Goal: Task Accomplishment & Management: Complete application form

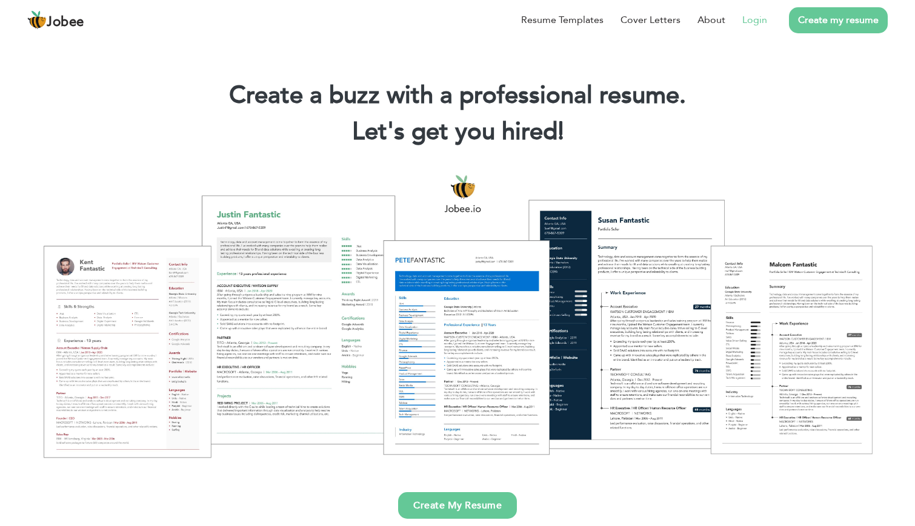
click at [757, 15] on link "Login" at bounding box center [754, 20] width 25 height 15
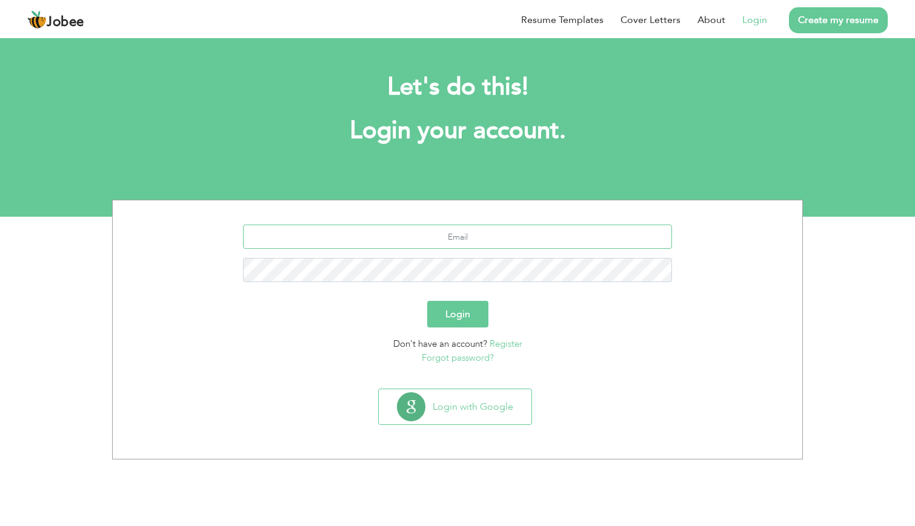
type input "mazhar_brock@yahoo.com"
click at [457, 314] on button "Login" at bounding box center [457, 314] width 61 height 27
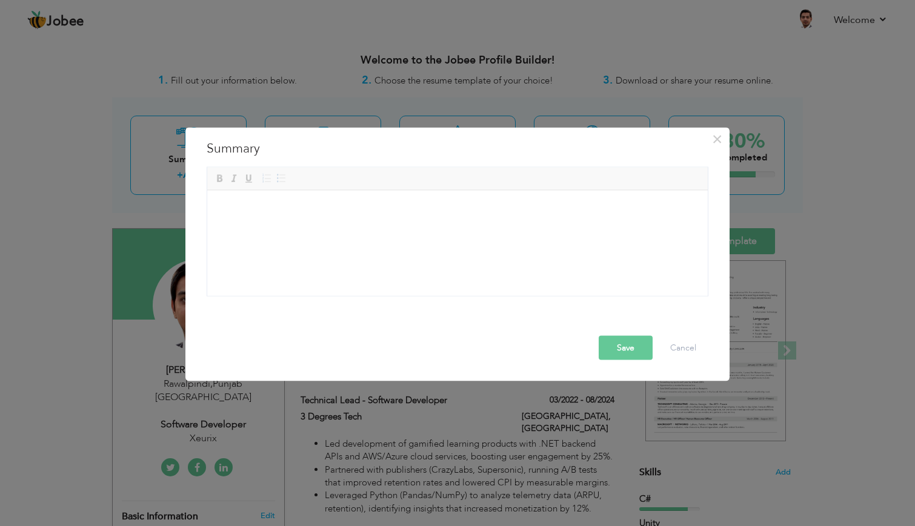
click at [720, 192] on div "× Summary Full-stack .NET & Game Developer with 7+ years of experience deliveri…" at bounding box center [457, 254] width 544 height 254
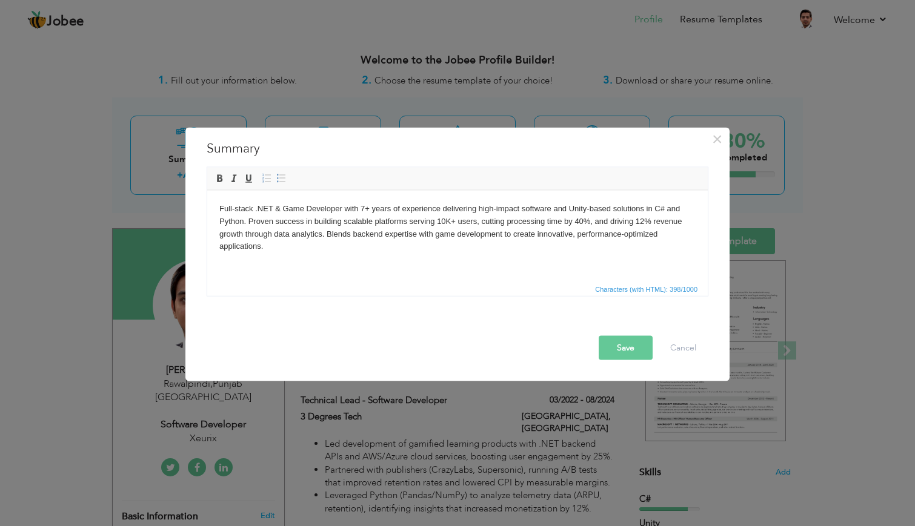
click at [634, 344] on button "Save" at bounding box center [626, 348] width 54 height 24
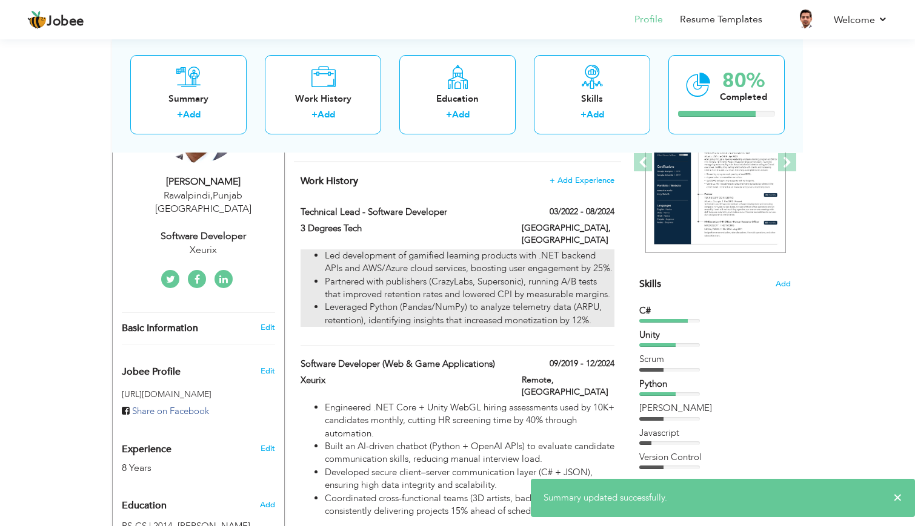
scroll to position [191, 0]
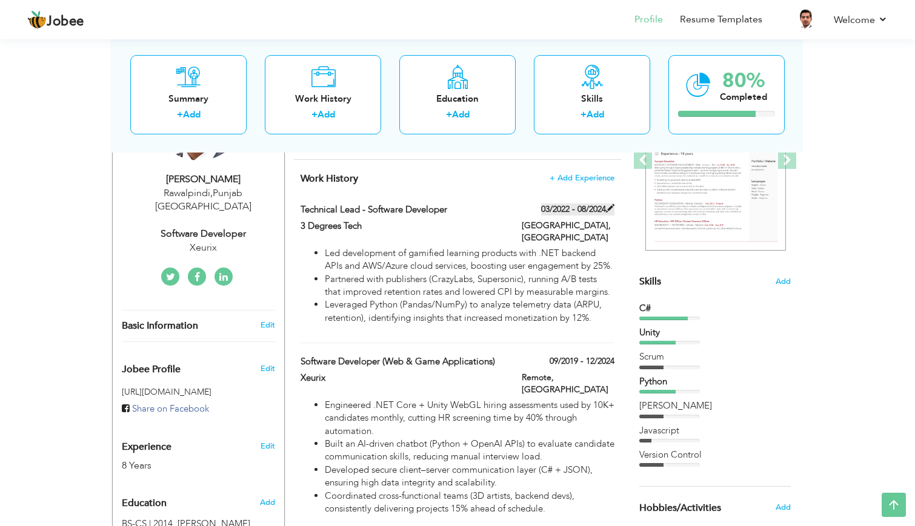
click at [609, 205] on span at bounding box center [610, 208] width 8 height 8
type input "Technical Lead - Software Developer"
type input "3 Degrees Tech"
type input "03/2022"
type input "08/2024"
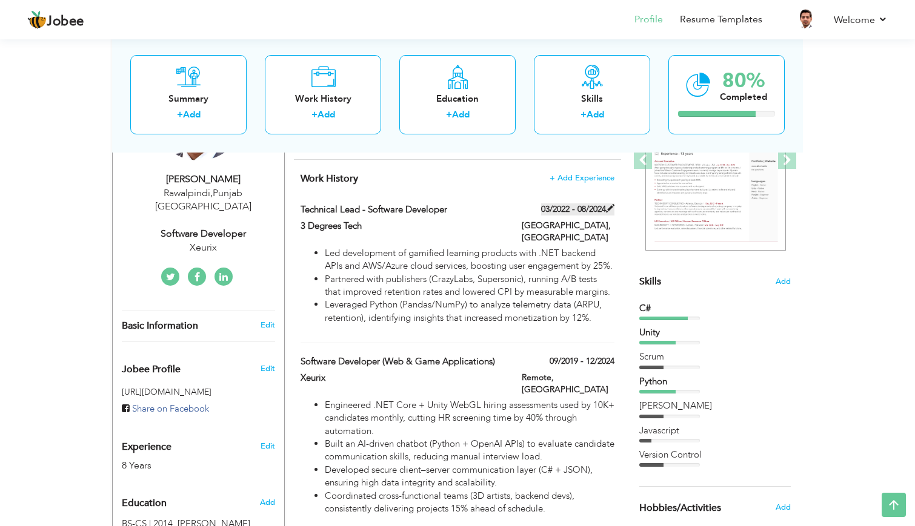
type input "[GEOGRAPHIC_DATA]"
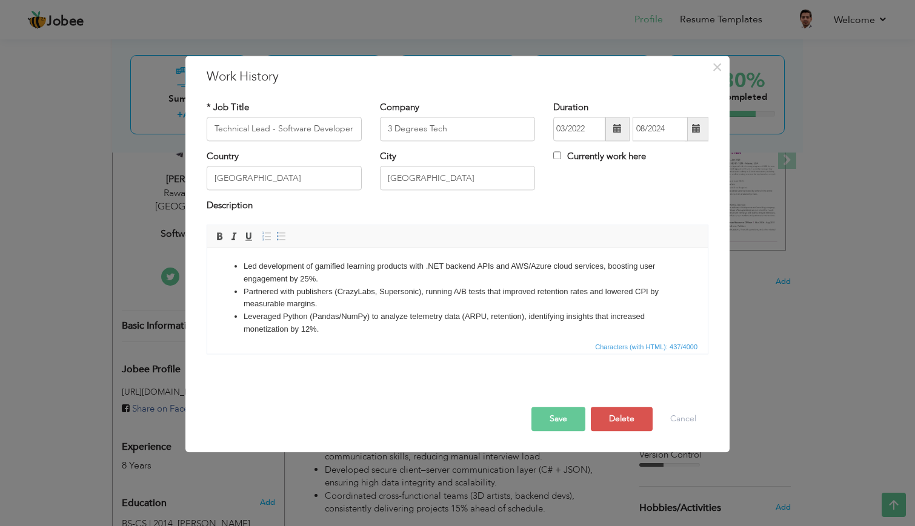
click at [327, 329] on li "Leveraged Python (Pandas/NumPy) to analyze telemetry data (ARPU, retention), id…" at bounding box center [458, 323] width 428 height 25
click at [339, 306] on li "Partnered with publishers (CrazyLabs, Supersonic), running A/B tests that impro…" at bounding box center [458, 298] width 428 height 25
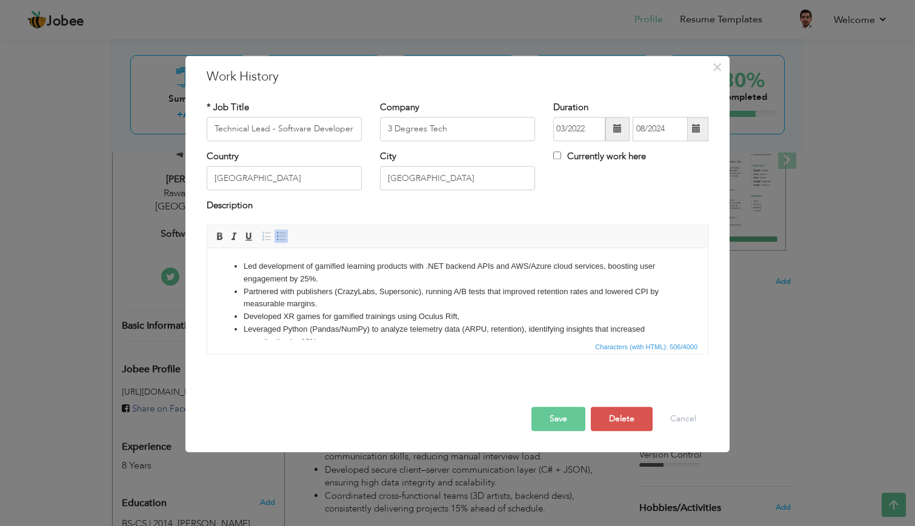
click at [397, 313] on li "Developed XR games for gamified trainings using Oculus Rift," at bounding box center [458, 317] width 428 height 13
click at [494, 317] on li "Developed XR games for gamified trainings for Oculus Rift," at bounding box center [458, 317] width 428 height 13
drag, startPoint x: 241, startPoint y: 317, endPoint x: 955, endPoint y: 564, distance: 755.0
click at [708, 316] on html "Led development of gamified learning products with .NET backend APIs and AWS/Az…" at bounding box center [457, 304] width 500 height 113
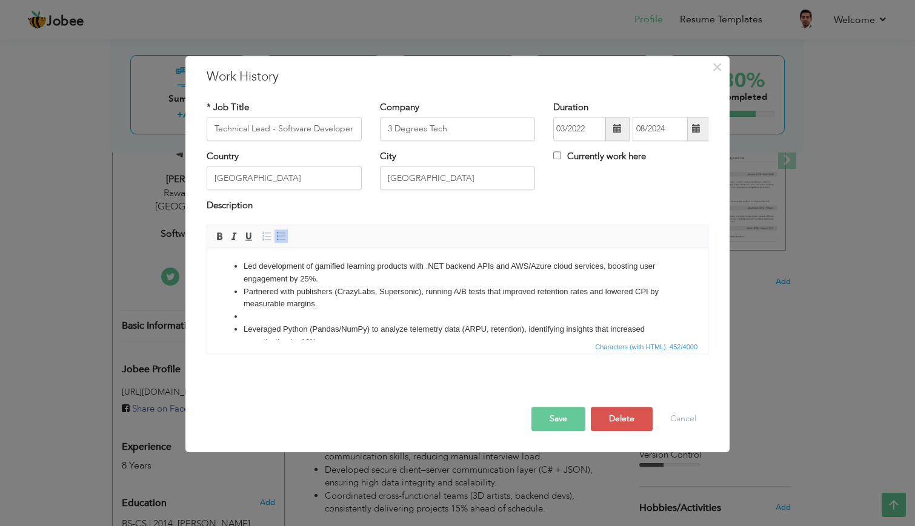
click at [243, 264] on ul "Led development of gamified learning products with .NET backend APIs and AWS/Az…" at bounding box center [457, 305] width 476 height 88
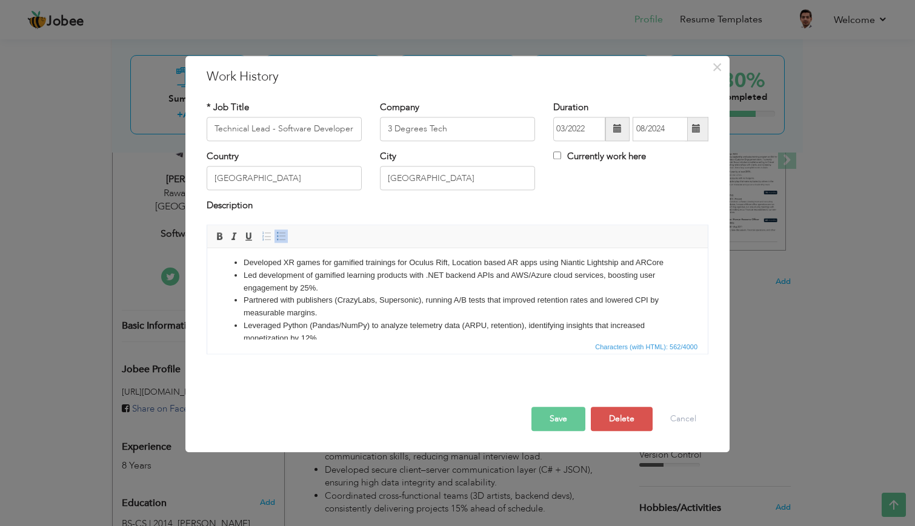
scroll to position [0, 0]
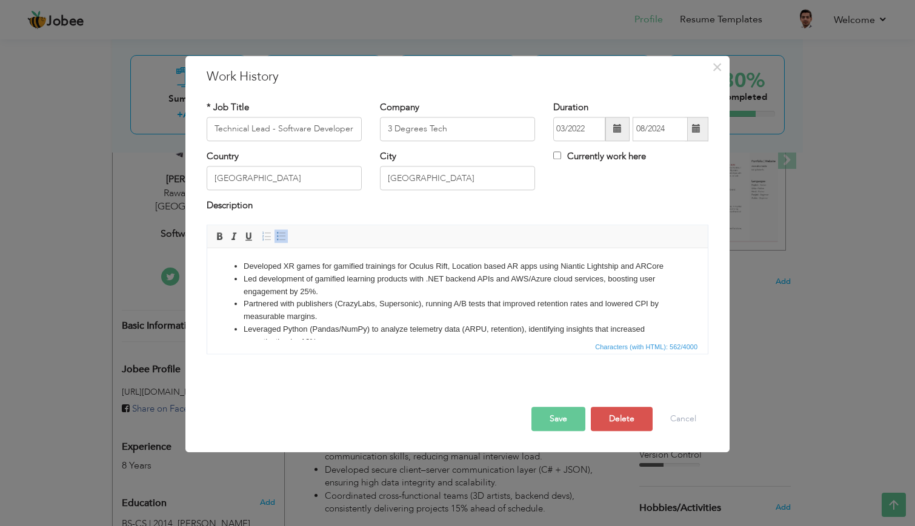
click at [559, 420] on button "Save" at bounding box center [558, 419] width 54 height 24
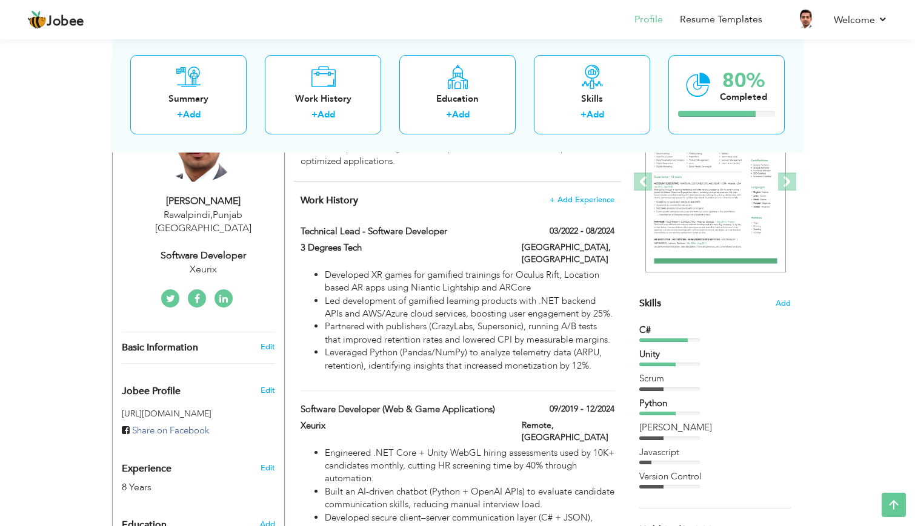
scroll to position [151, 0]
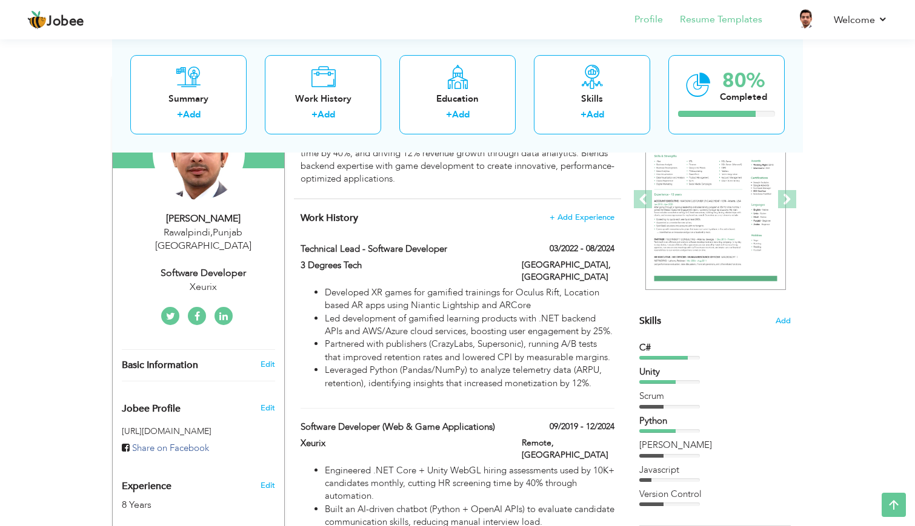
click at [708, 16] on link "Resume Templates" at bounding box center [721, 20] width 82 height 14
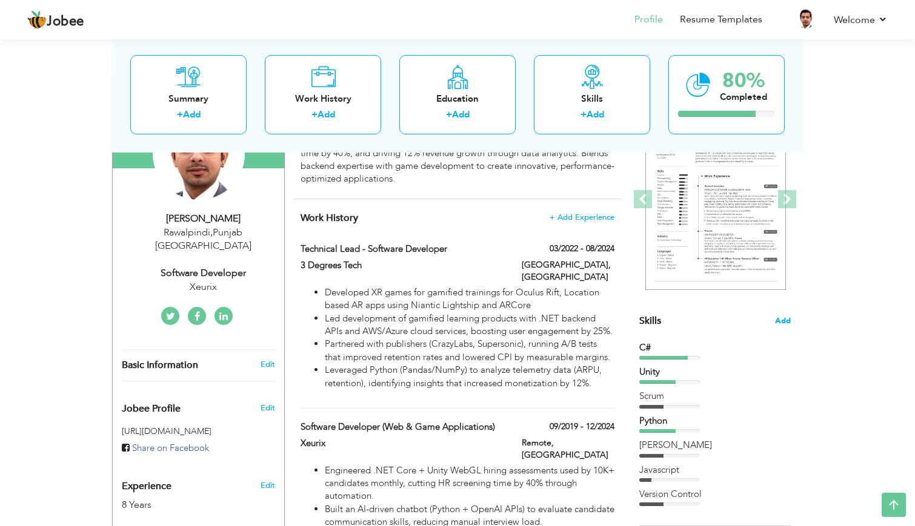
click at [782, 316] on span "Add" at bounding box center [783, 322] width 16 height 12
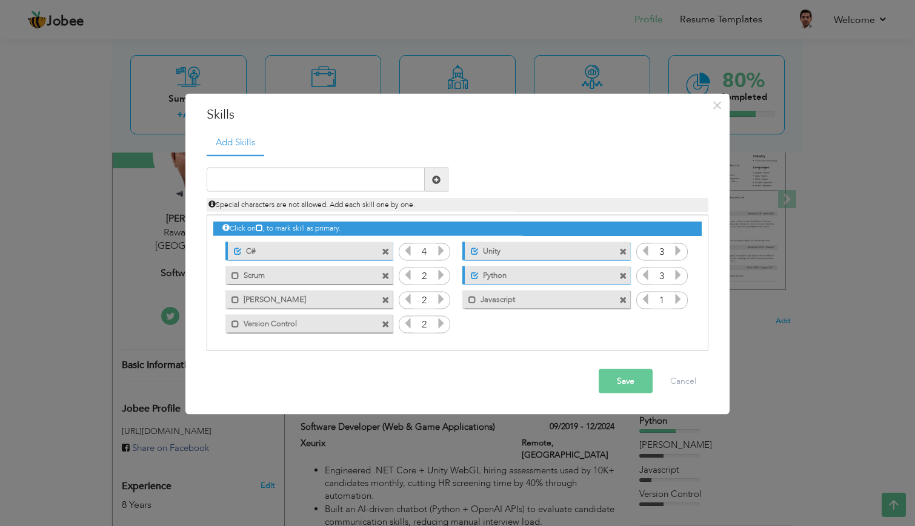
click at [624, 299] on span at bounding box center [623, 300] width 8 height 8
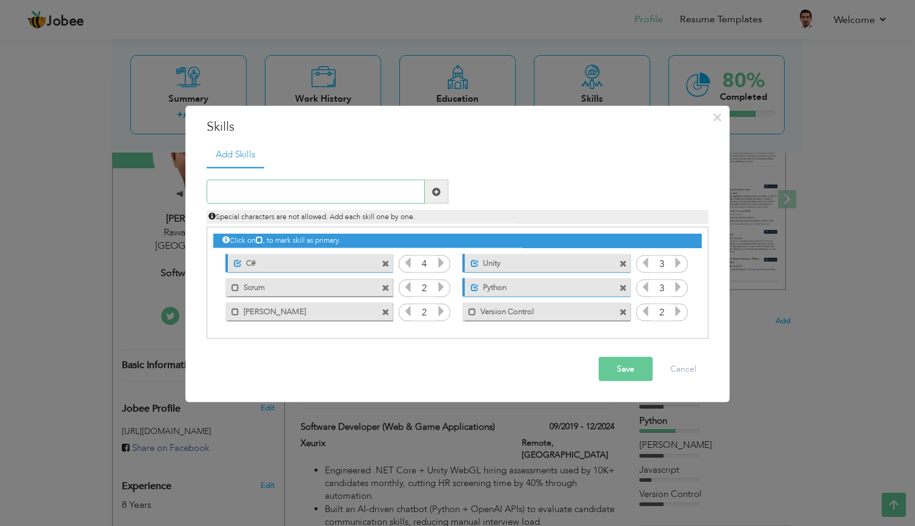
click at [356, 199] on input "text" at bounding box center [316, 192] width 218 height 24
type input "XR"
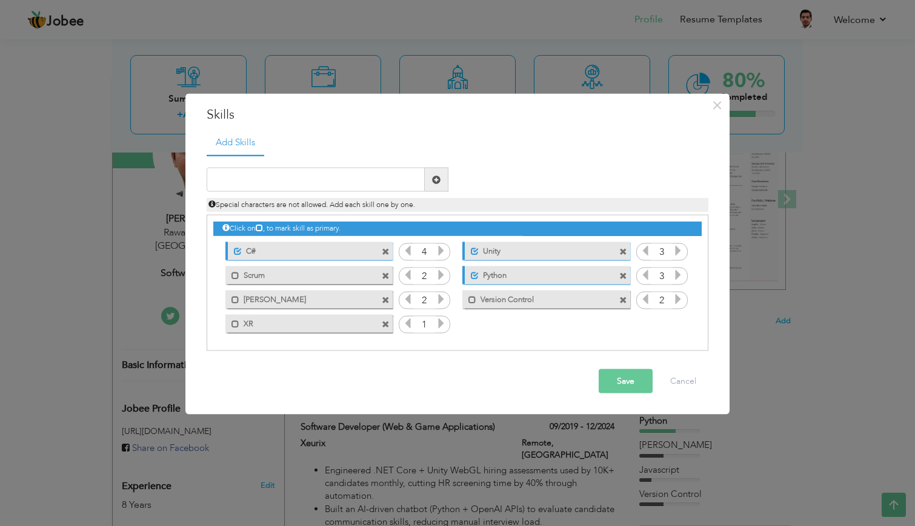
click at [438, 325] on icon at bounding box center [441, 323] width 11 height 11
drag, startPoint x: 327, startPoint y: 330, endPoint x: 329, endPoint y: 313, distance: 16.5
click at [322, 313] on div "Mark as primary skill. XR" at bounding box center [305, 323] width 185 height 24
click at [633, 387] on button "Save" at bounding box center [626, 382] width 54 height 24
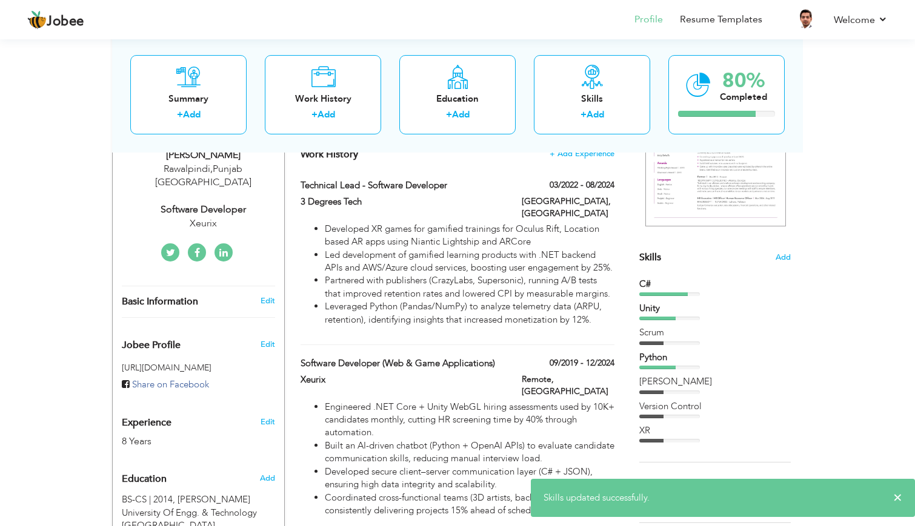
scroll to position [221, 0]
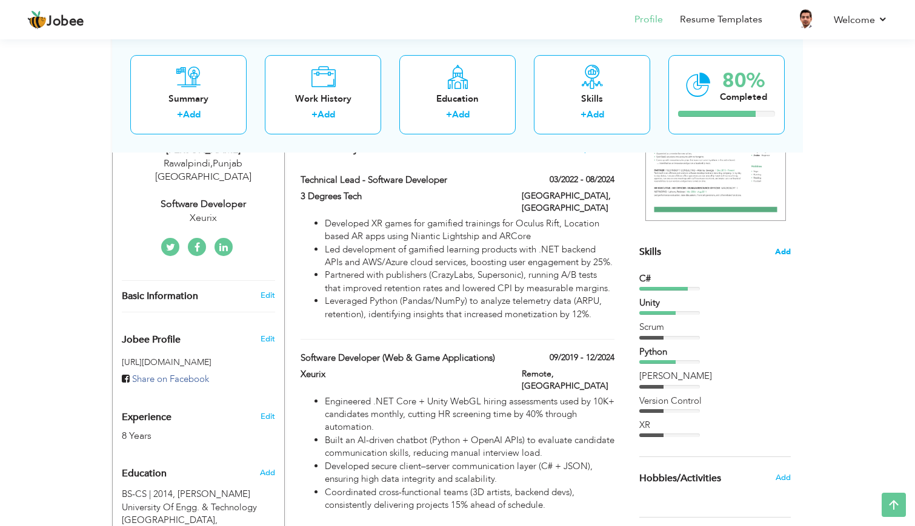
click at [788, 254] on span "Add" at bounding box center [783, 253] width 16 height 12
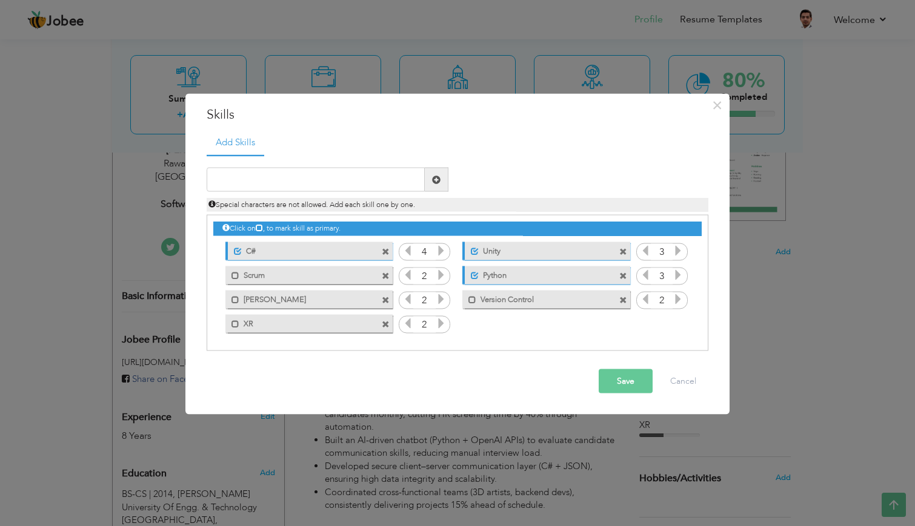
click at [383, 275] on span at bounding box center [386, 276] width 8 height 8
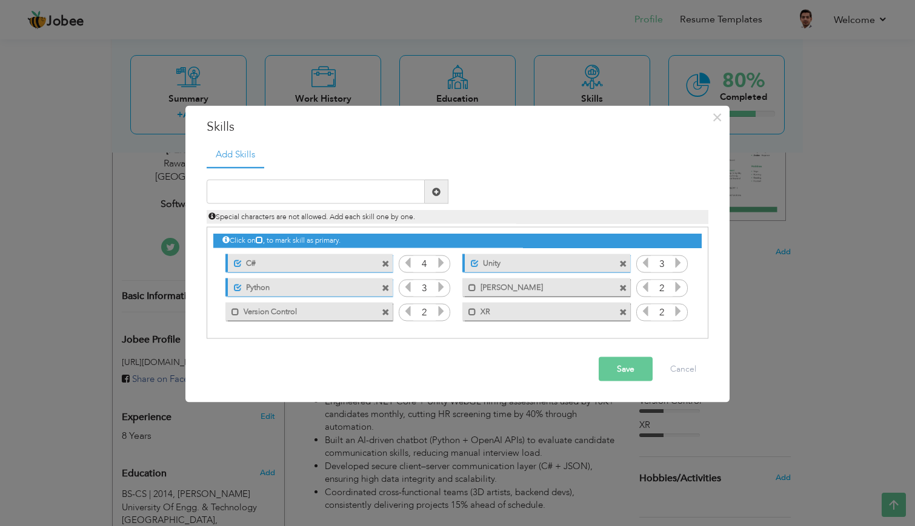
click at [628, 361] on button "Save" at bounding box center [626, 369] width 54 height 24
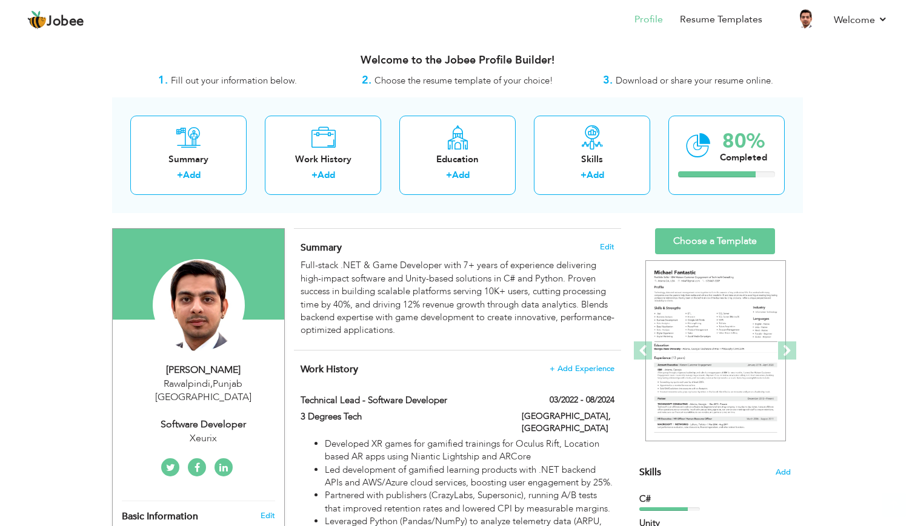
scroll to position [0, 0]
click at [743, 21] on link "Resume Templates" at bounding box center [721, 20] width 82 height 14
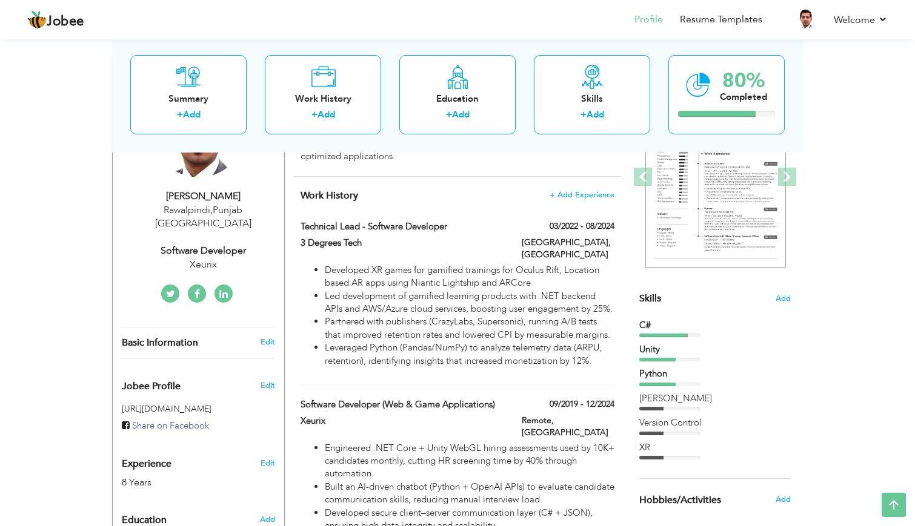
scroll to position [205, 0]
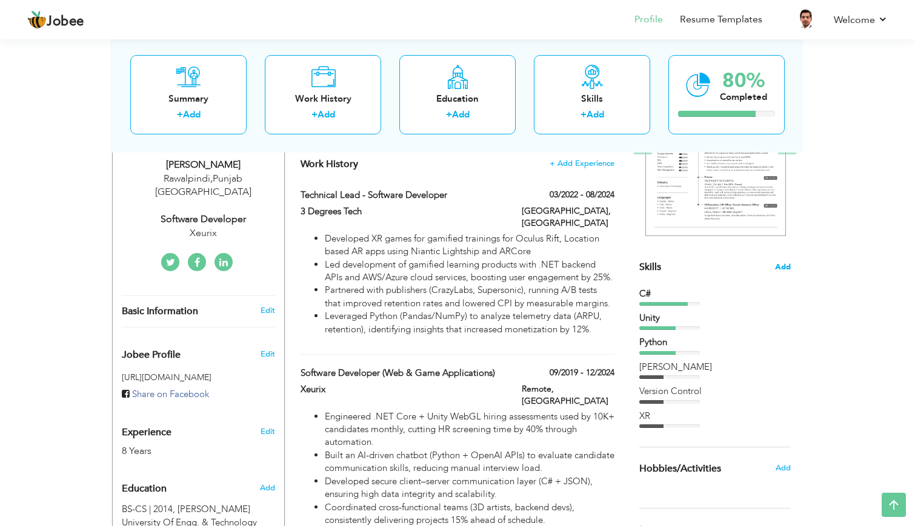
click at [782, 264] on span "Add" at bounding box center [783, 268] width 16 height 12
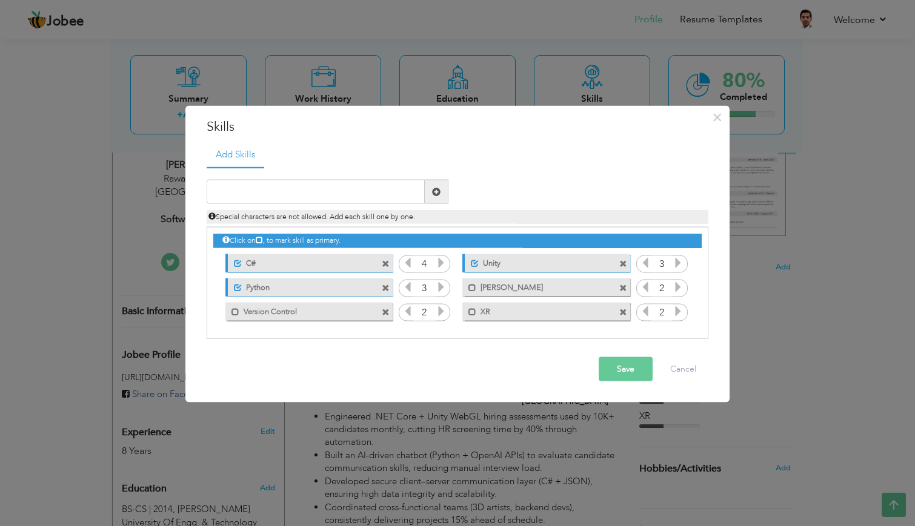
click at [623, 288] on span at bounding box center [623, 288] width 8 height 8
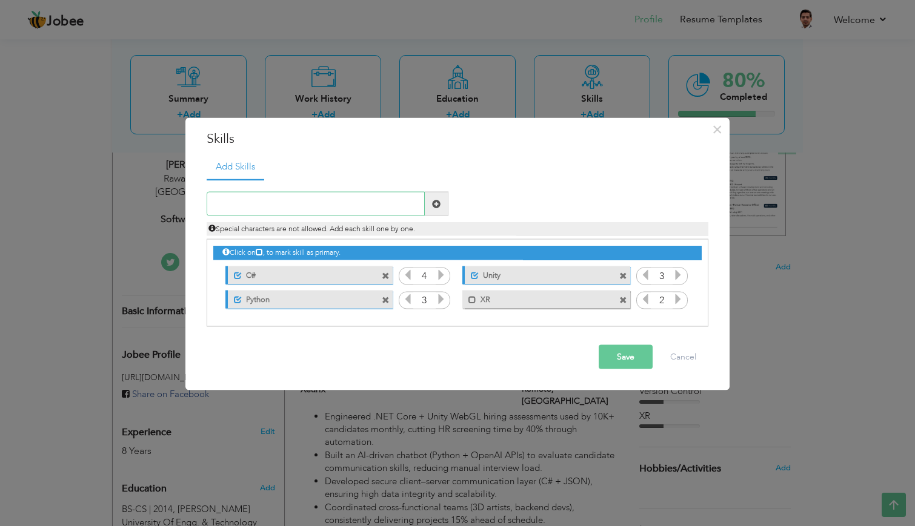
click at [382, 206] on input "text" at bounding box center [316, 204] width 218 height 24
click at [379, 204] on input "Github" at bounding box center [316, 204] width 218 height 24
type input "Version Control"
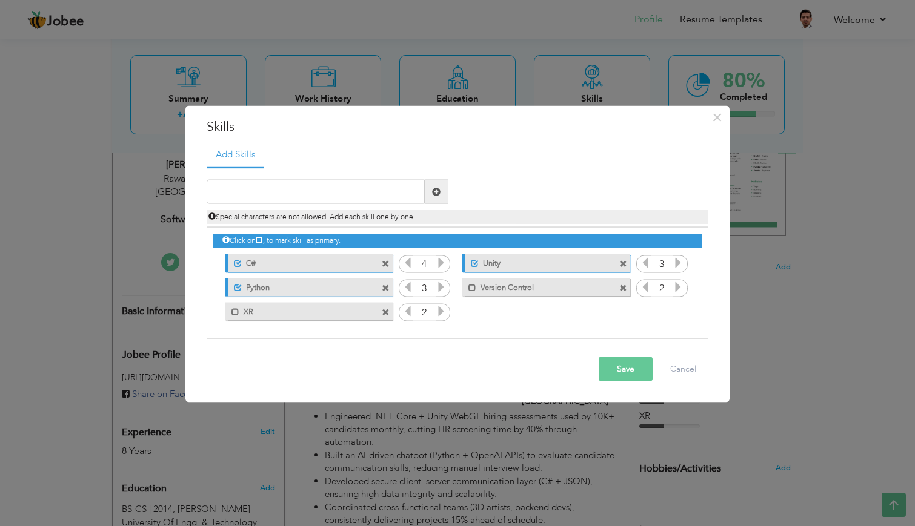
click at [440, 312] on icon at bounding box center [441, 311] width 11 height 11
click at [625, 286] on span at bounding box center [623, 288] width 8 height 8
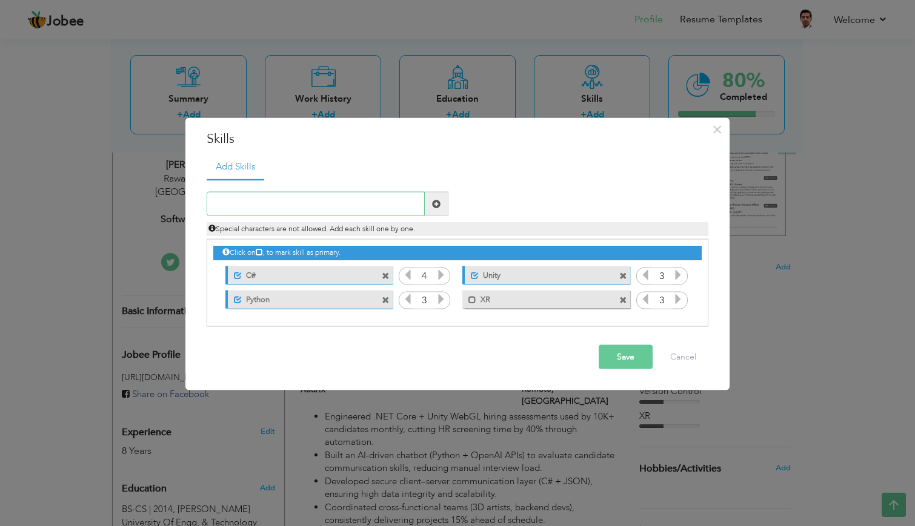
click at [324, 204] on input "text" at bounding box center [316, 204] width 218 height 24
click at [629, 363] on button "Save" at bounding box center [626, 357] width 54 height 24
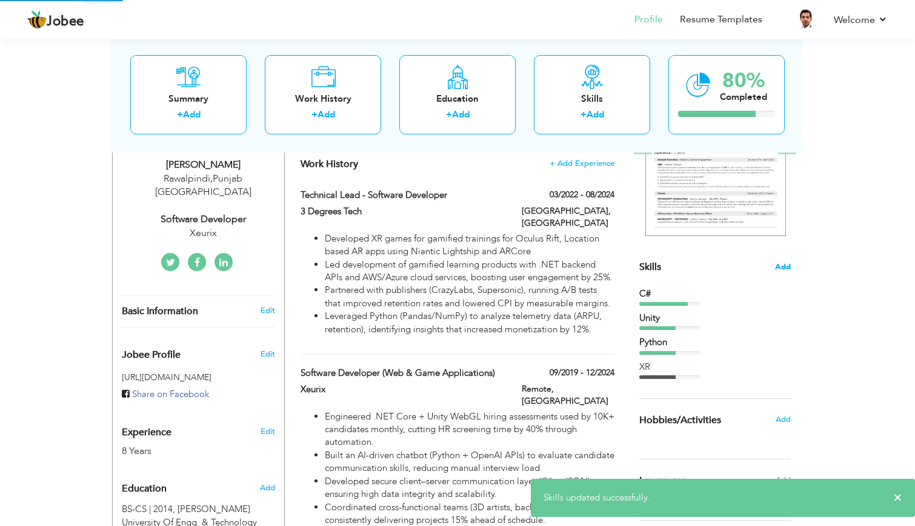
click at [783, 267] on span "Add" at bounding box center [783, 268] width 16 height 12
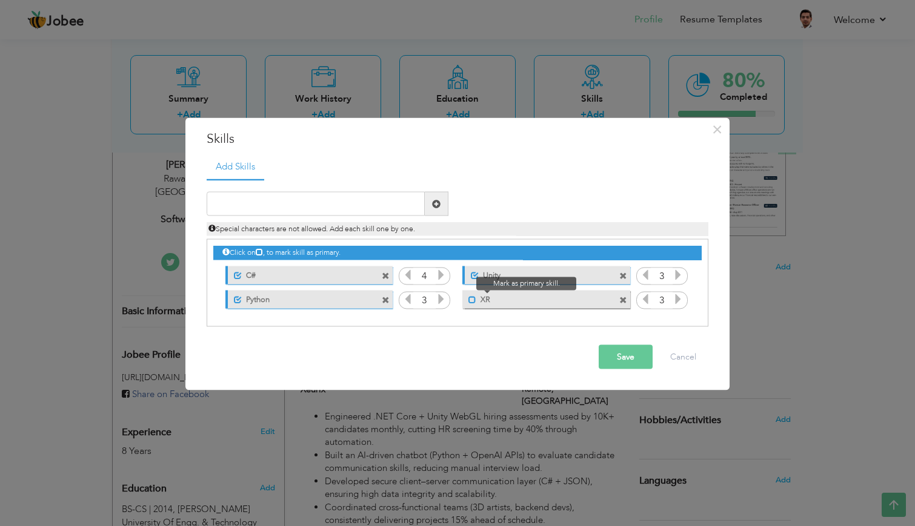
click at [472, 300] on span at bounding box center [472, 300] width 8 height 8
click at [234, 298] on span at bounding box center [238, 300] width 8 height 8
click at [339, 204] on input "text" at bounding box center [316, 204] width 218 height 24
type input "Version Control"
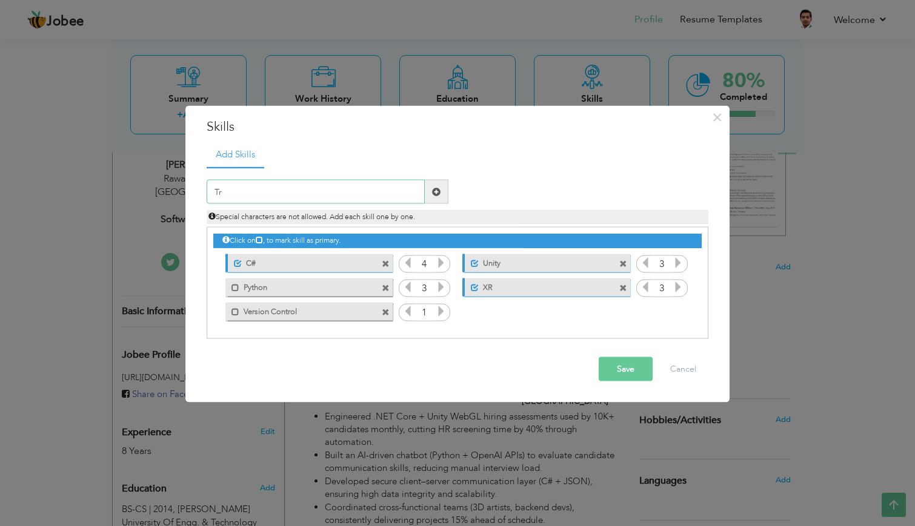
type input "T"
click at [439, 310] on icon at bounding box center [441, 311] width 11 height 11
click at [627, 368] on button "Save" at bounding box center [626, 369] width 54 height 24
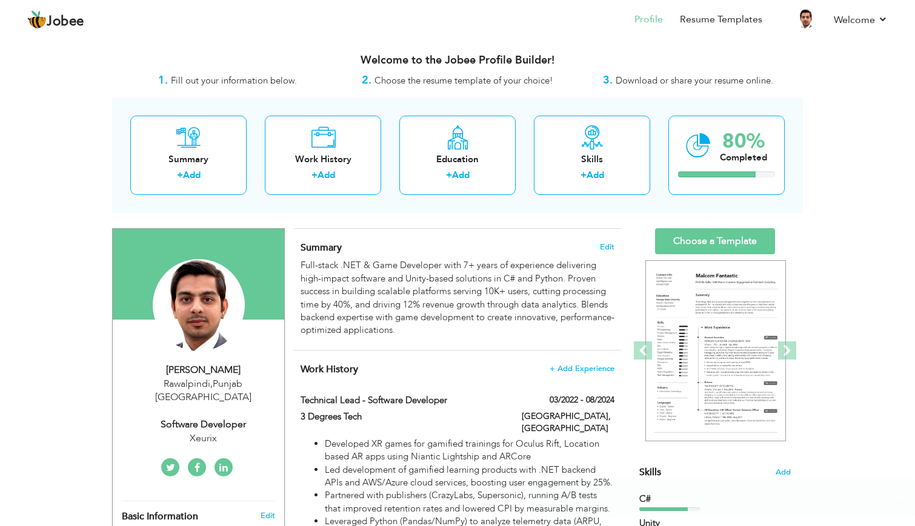
scroll to position [0, 0]
click at [709, 20] on link "Resume Templates" at bounding box center [721, 20] width 82 height 14
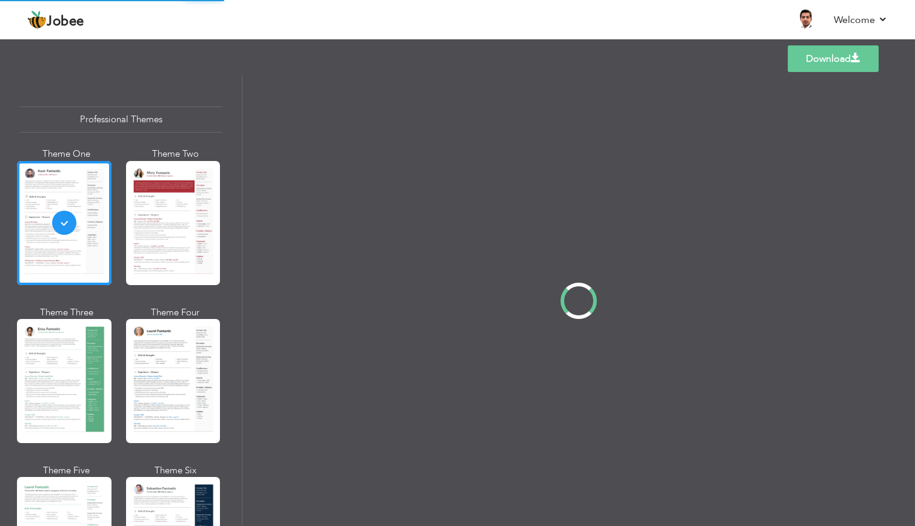
click at [207, 511] on div "Professional Themes Theme One Theme Two Theme Three Theme Four" at bounding box center [457, 300] width 915 height 451
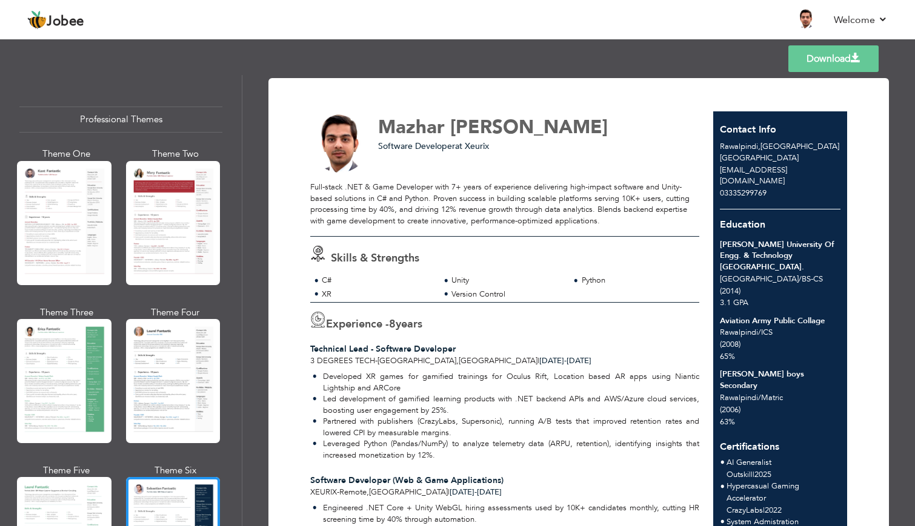
click at [825, 61] on link "Download" at bounding box center [833, 58] width 90 height 27
